Goal: Task Accomplishment & Management: Use online tool/utility

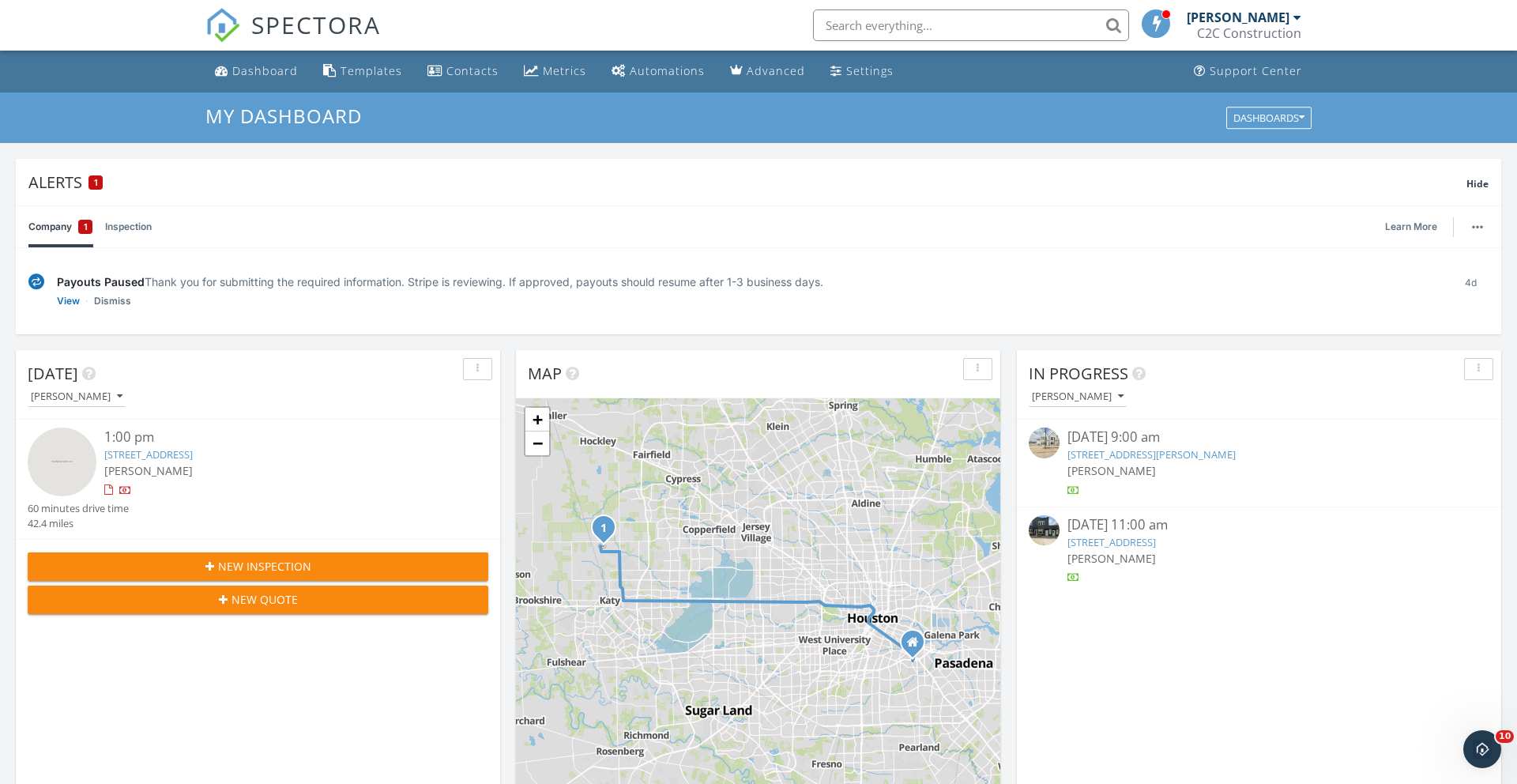
scroll to position [1439, 1518]
click at [294, 69] on div "Dashboard" at bounding box center [264, 71] width 65 height 15
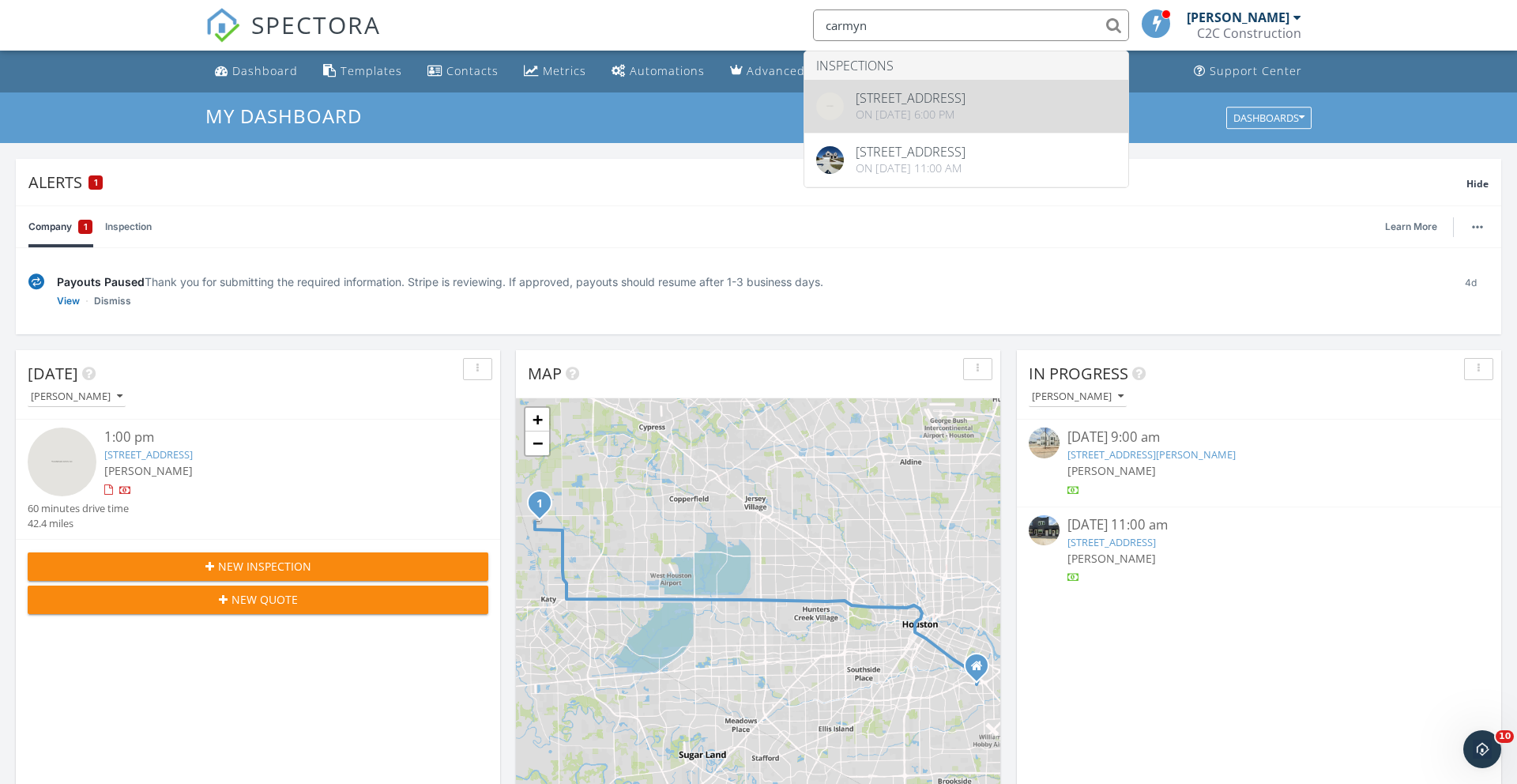
type input "carmyn"
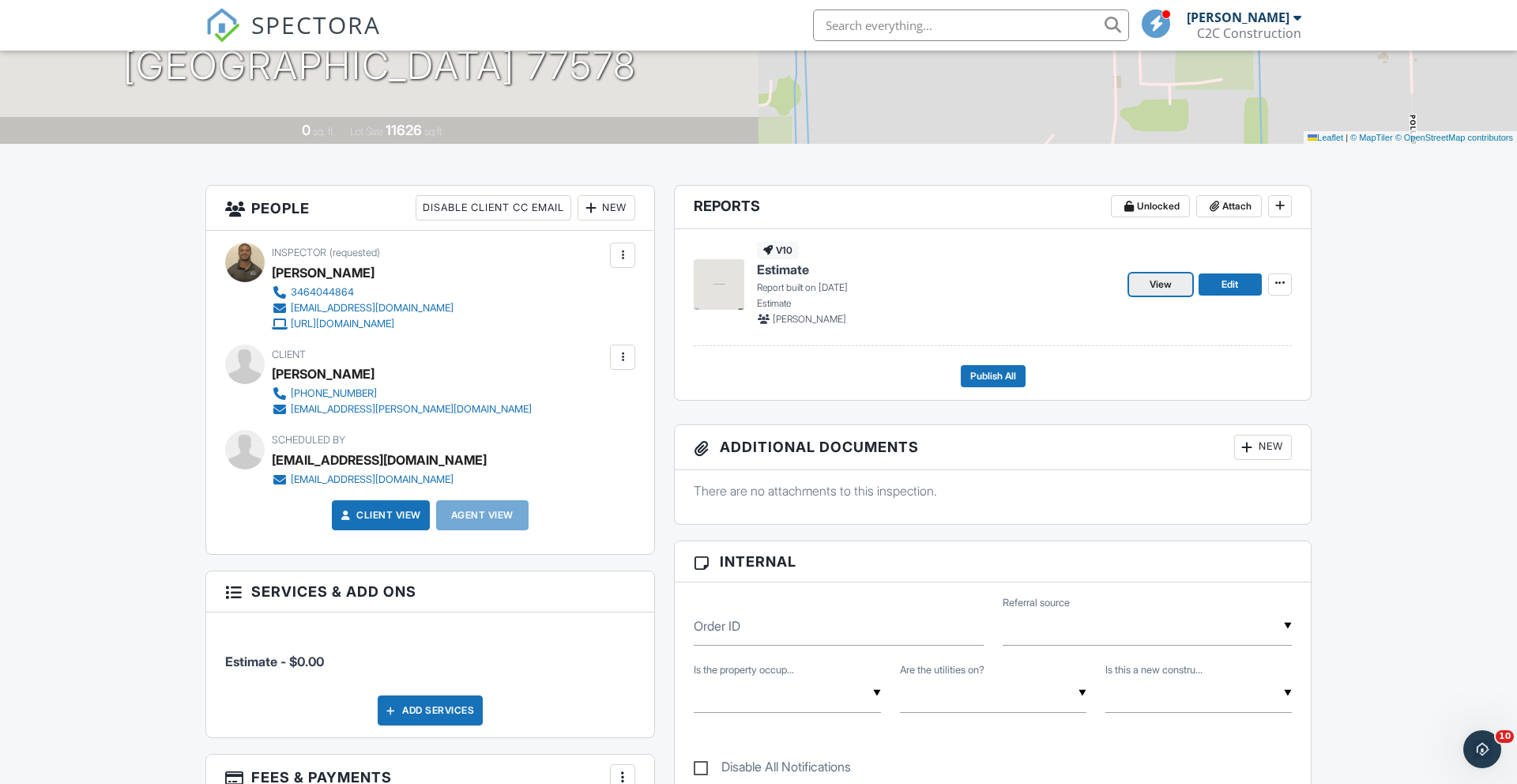
click at [1157, 289] on span "View" at bounding box center [1160, 284] width 22 height 16
